Goal: Check status: Check status

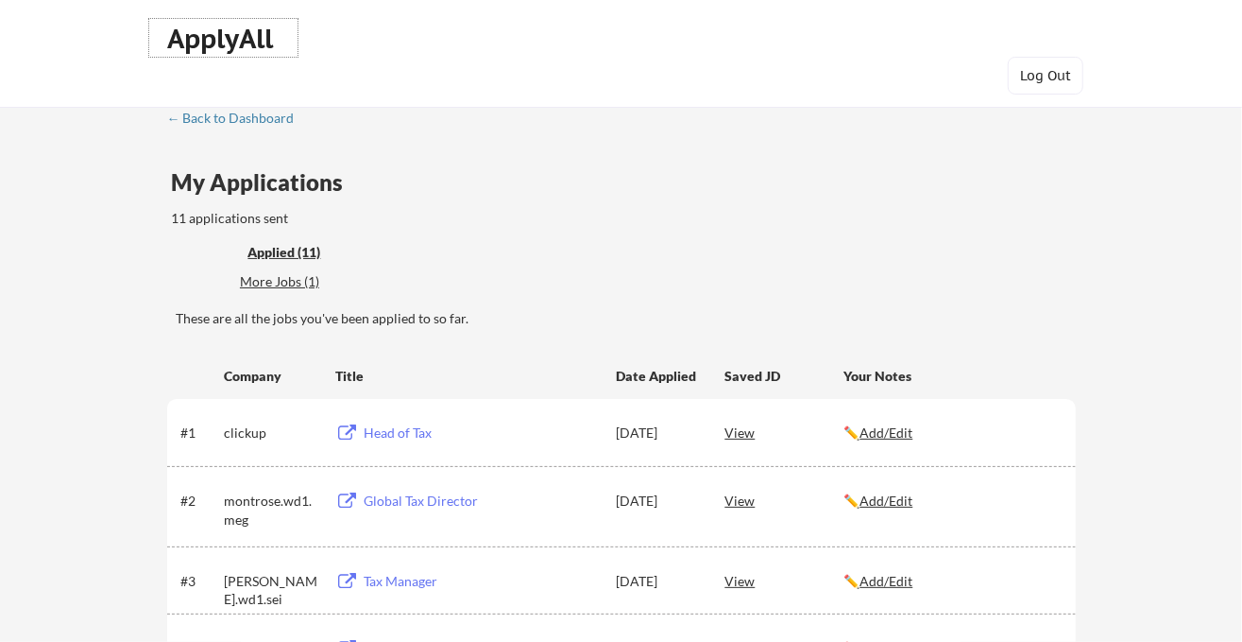
click at [257, 46] on div "ApplyAll" at bounding box center [223, 39] width 111 height 32
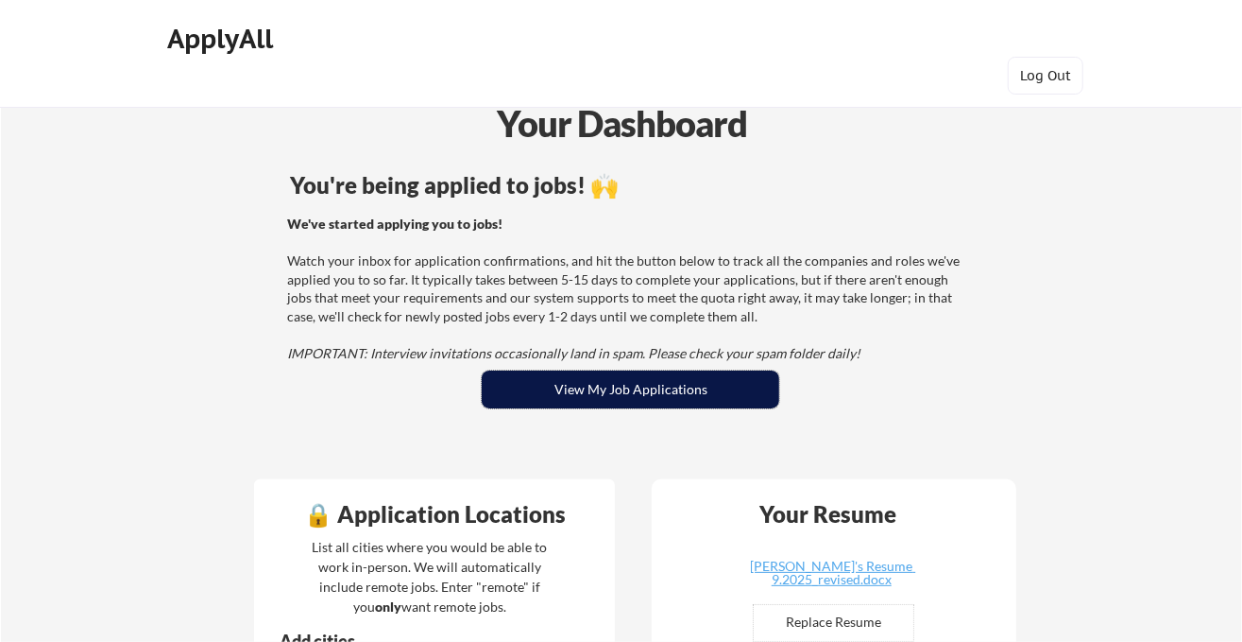
click at [693, 395] on button "View My Job Applications" at bounding box center [631, 389] width 298 height 38
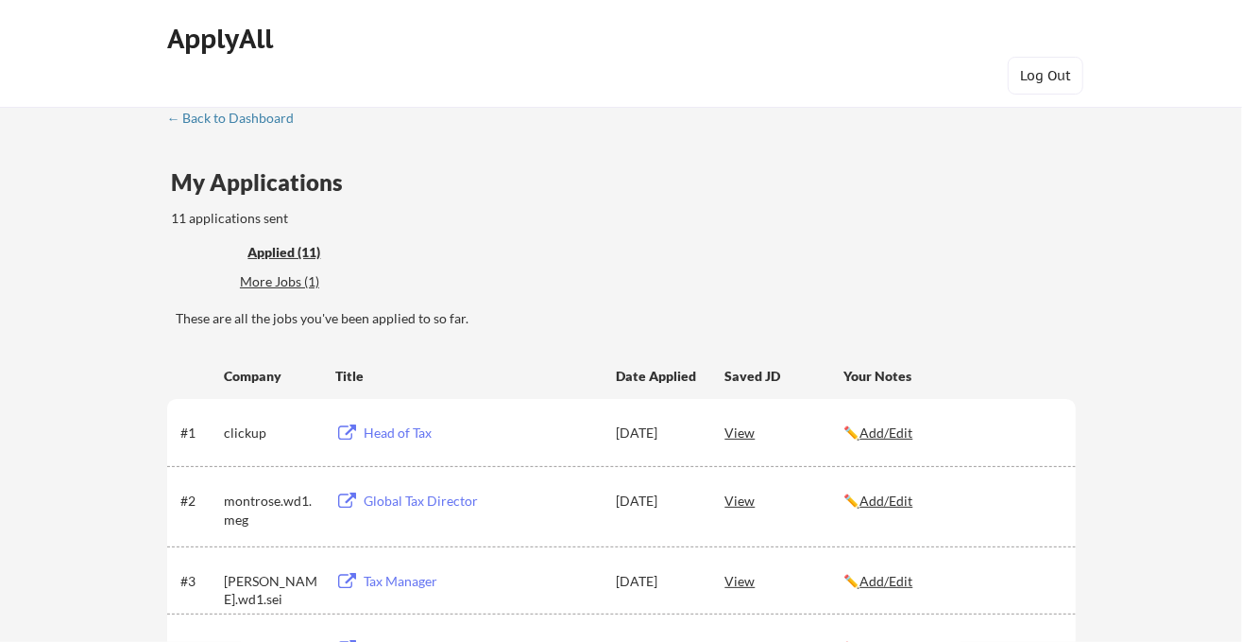
click at [265, 121] on div "← Back to Dashboard" at bounding box center [238, 117] width 142 height 13
